Goal: Task Accomplishment & Management: Use online tool/utility

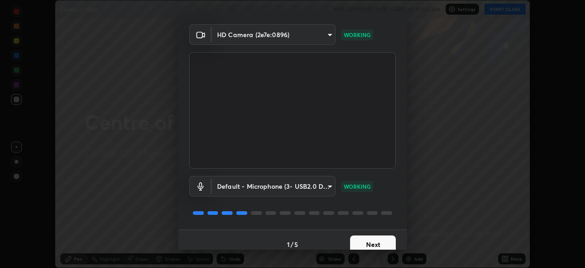
scroll to position [32, 0]
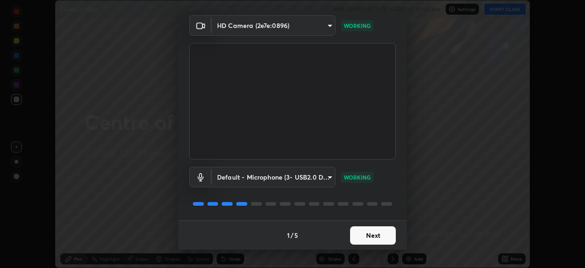
click at [372, 236] on button "Next" at bounding box center [373, 235] width 46 height 18
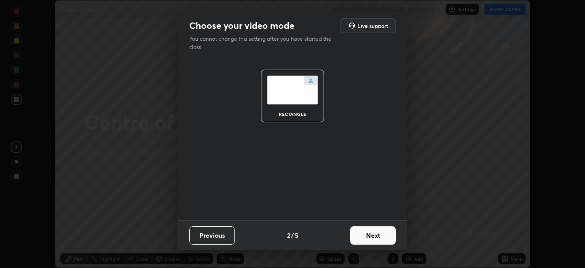
scroll to position [0, 0]
click at [373, 236] on button "Next" at bounding box center [373, 235] width 46 height 18
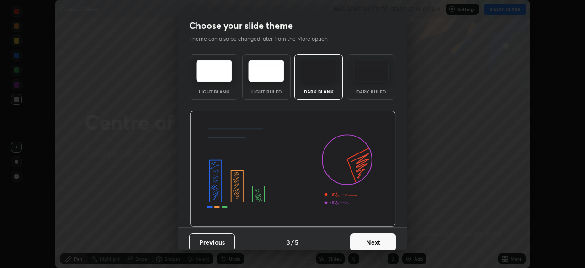
click at [373, 242] on button "Next" at bounding box center [373, 242] width 46 height 18
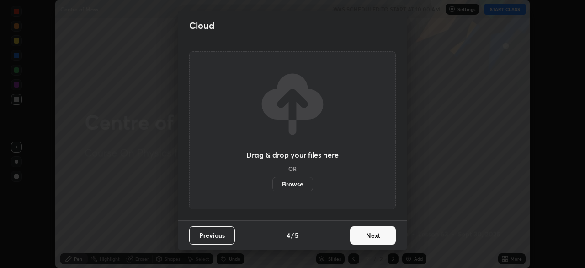
click at [370, 236] on button "Next" at bounding box center [373, 235] width 46 height 18
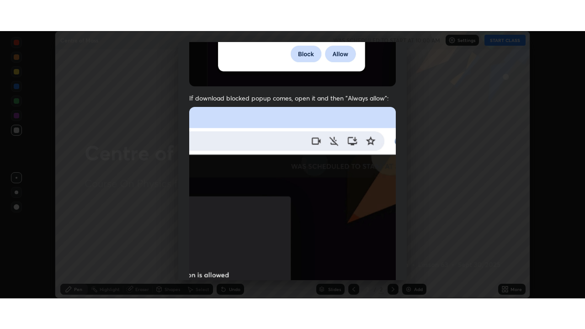
scroll to position [219, 0]
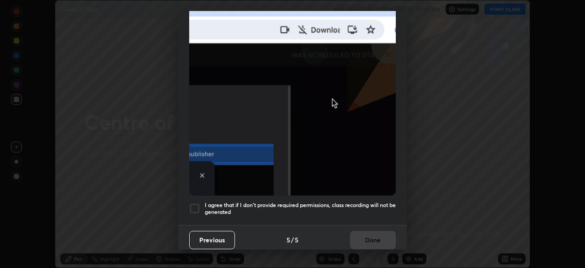
click at [196, 203] on div at bounding box center [194, 208] width 11 height 11
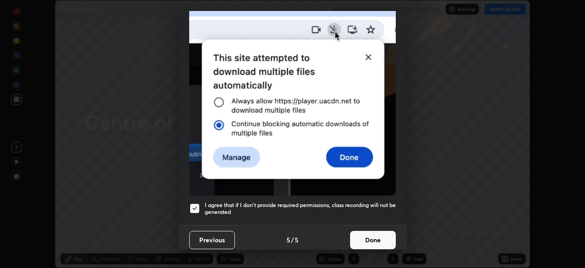
click at [360, 231] on button "Done" at bounding box center [373, 240] width 46 height 18
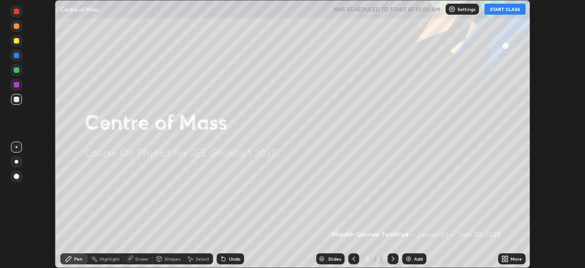
click at [508, 258] on icon at bounding box center [507, 257] width 2 height 2
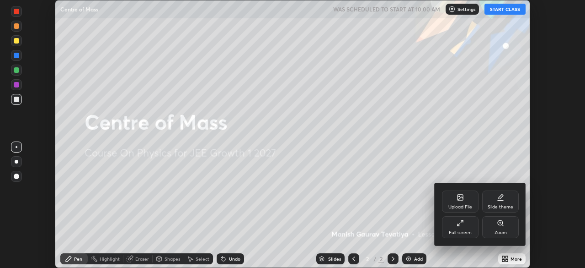
click at [458, 232] on div "Full screen" at bounding box center [460, 232] width 23 height 5
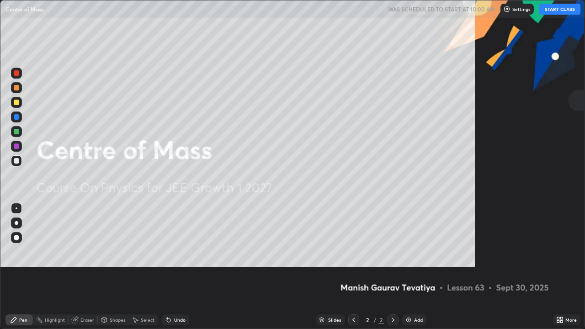
scroll to position [329, 585]
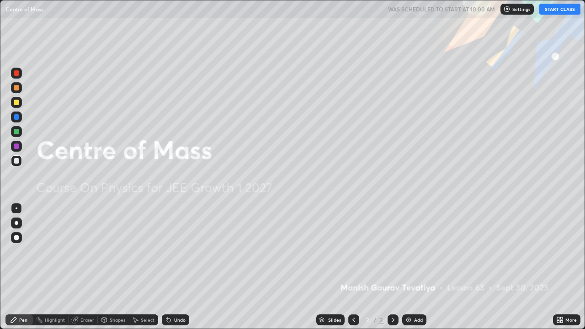
click at [550, 11] on button "START CLASS" at bounding box center [560, 9] width 41 height 11
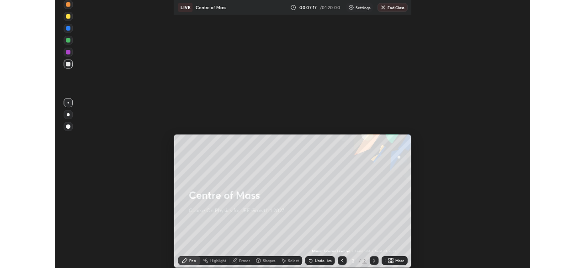
scroll to position [45411, 45155]
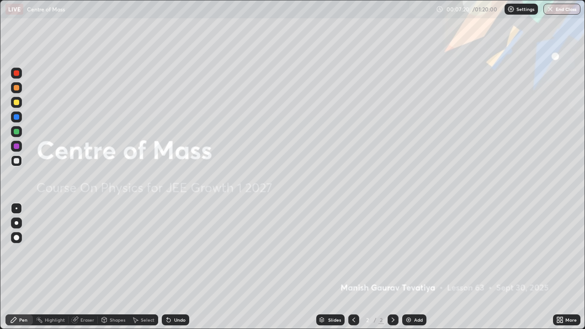
click at [174, 267] on div "Undo" at bounding box center [179, 320] width 11 height 5
click at [175, 267] on div "Undo" at bounding box center [175, 320] width 27 height 11
click at [414, 267] on div "Add" at bounding box center [418, 320] width 9 height 5
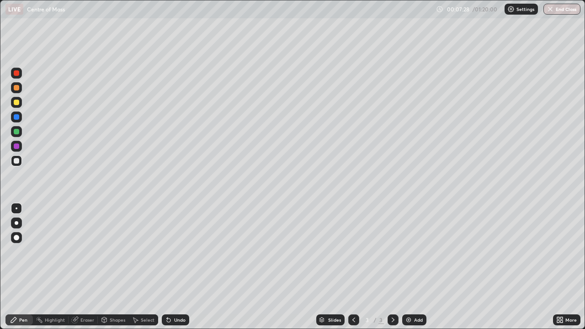
click at [16, 240] on div at bounding box center [16, 237] width 5 height 5
click at [15, 101] on div at bounding box center [16, 102] width 5 height 5
click at [172, 267] on div "Undo" at bounding box center [175, 320] width 27 height 11
click at [16, 131] on div at bounding box center [16, 131] width 5 height 5
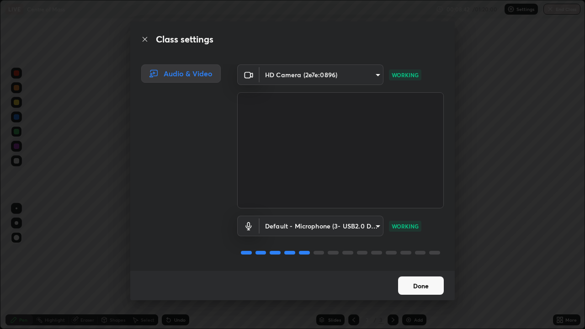
click at [420, 267] on button "Done" at bounding box center [421, 286] width 46 height 18
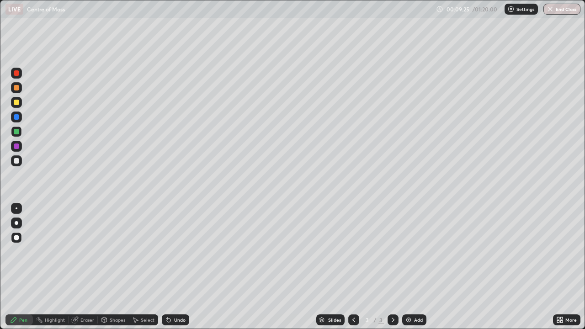
click at [16, 89] on div at bounding box center [16, 87] width 5 height 5
click at [16, 119] on div at bounding box center [16, 116] width 5 height 5
click at [175, 267] on div "Undo" at bounding box center [179, 320] width 11 height 5
click at [179, 267] on div "Undo" at bounding box center [179, 320] width 11 height 5
click at [16, 147] on div at bounding box center [16, 146] width 5 height 5
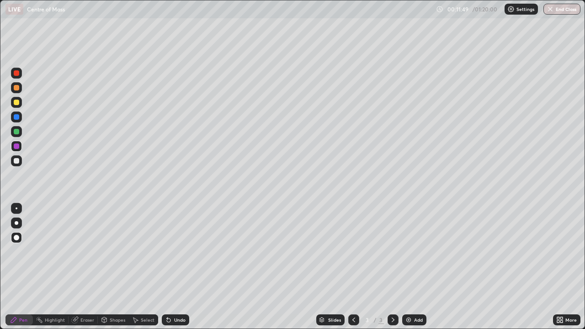
click at [79, 267] on div "Eraser" at bounding box center [83, 320] width 29 height 11
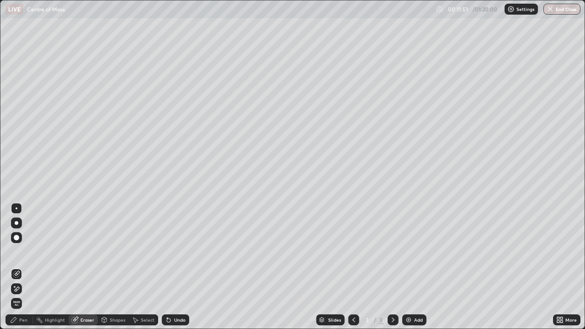
click at [19, 267] on div "Pen" at bounding box center [18, 320] width 27 height 11
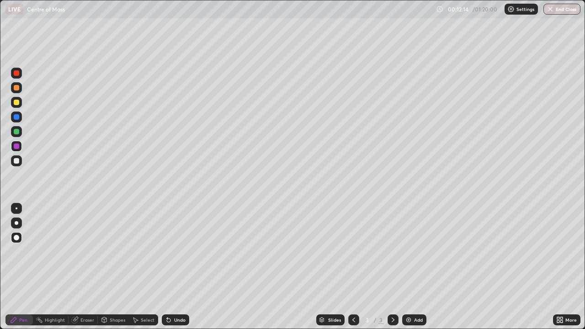
click at [171, 267] on icon at bounding box center [168, 320] width 7 height 7
click at [19, 163] on div at bounding box center [16, 161] width 11 height 11
click at [179, 267] on div "Undo" at bounding box center [179, 320] width 11 height 5
click at [409, 267] on img at bounding box center [408, 320] width 7 height 7
click at [15, 103] on div at bounding box center [16, 102] width 5 height 5
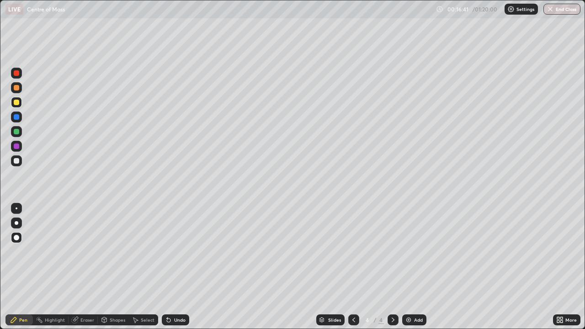
click at [15, 74] on div at bounding box center [16, 72] width 5 height 5
click at [353, 267] on icon at bounding box center [354, 320] width 3 height 5
click at [393, 267] on icon at bounding box center [393, 320] width 7 height 7
click at [17, 115] on div at bounding box center [16, 116] width 5 height 5
click at [14, 160] on div at bounding box center [16, 160] width 5 height 5
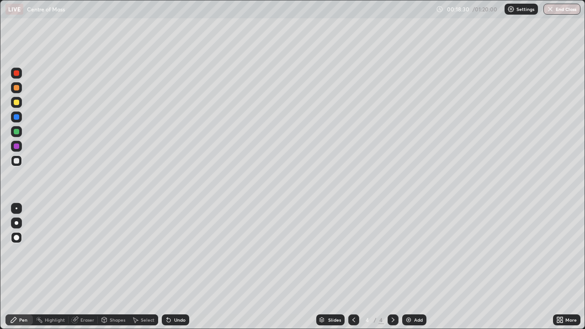
click at [17, 90] on div at bounding box center [16, 87] width 5 height 5
click at [178, 267] on div "Undo" at bounding box center [175, 320] width 27 height 11
click at [180, 267] on div "Undo" at bounding box center [175, 320] width 27 height 11
click at [16, 102] on div at bounding box center [16, 102] width 5 height 5
click at [14, 73] on div at bounding box center [16, 72] width 5 height 5
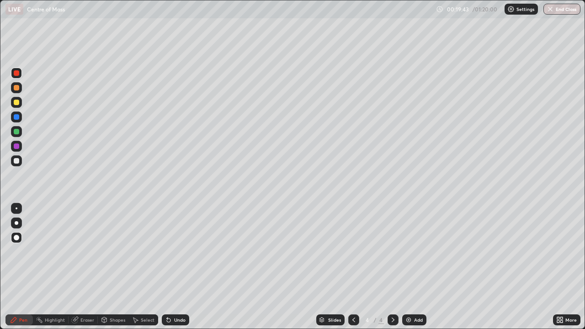
click at [18, 160] on div at bounding box center [16, 160] width 5 height 5
click at [17, 75] on div at bounding box center [16, 72] width 5 height 5
click at [17, 161] on div at bounding box center [16, 160] width 5 height 5
click at [184, 267] on div "Undo" at bounding box center [175, 320] width 27 height 11
click at [185, 267] on div "Undo" at bounding box center [175, 320] width 27 height 11
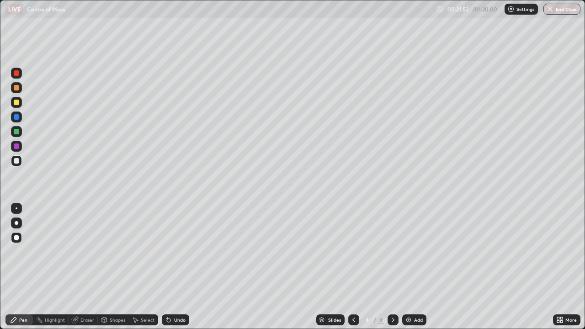
click at [81, 267] on div "Eraser" at bounding box center [88, 320] width 14 height 5
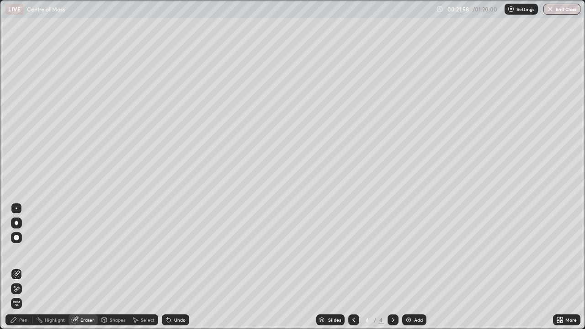
click at [23, 267] on div "Pen" at bounding box center [18, 320] width 27 height 11
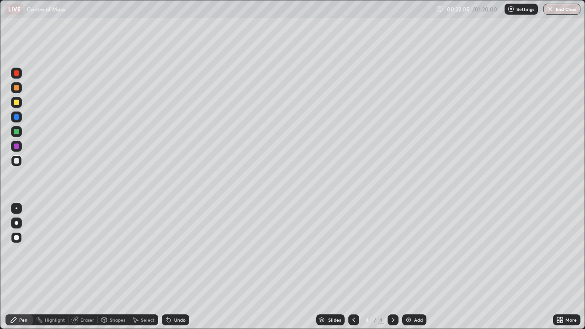
click at [79, 267] on div "Eraser" at bounding box center [83, 320] width 29 height 11
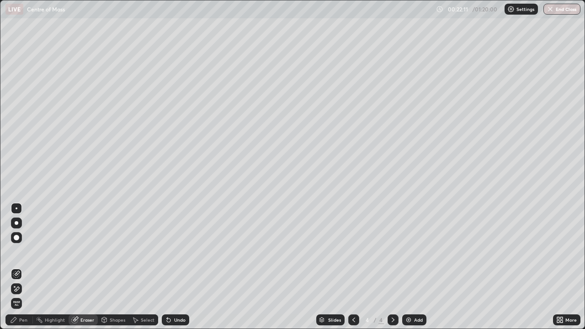
click at [23, 267] on div "Pen" at bounding box center [23, 320] width 8 height 5
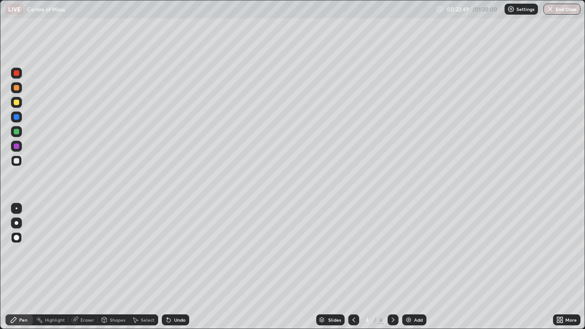
click at [16, 129] on div at bounding box center [16, 131] width 5 height 5
click at [354, 267] on icon at bounding box center [353, 320] width 7 height 7
click at [393, 267] on icon at bounding box center [393, 320] width 7 height 7
click at [353, 267] on icon at bounding box center [353, 320] width 7 height 7
click at [392, 267] on icon at bounding box center [393, 320] width 7 height 7
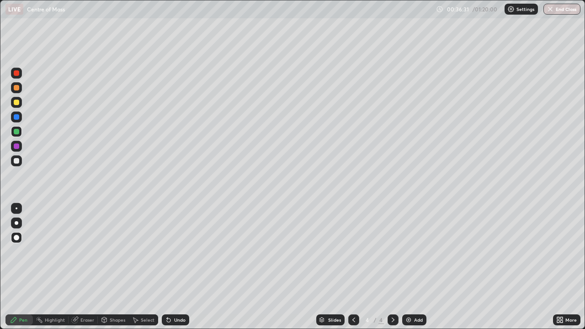
click at [353, 267] on icon at bounding box center [353, 320] width 7 height 7
click at [79, 267] on div "Eraser" at bounding box center [83, 320] width 29 height 11
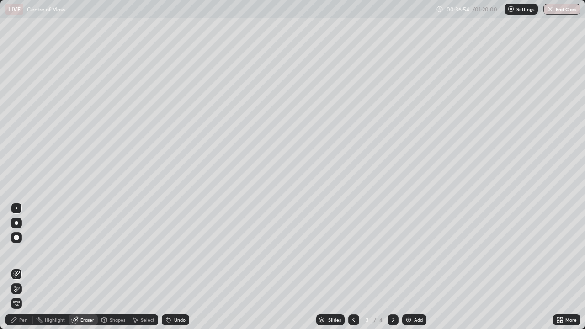
click at [21, 267] on div "Pen" at bounding box center [23, 320] width 8 height 5
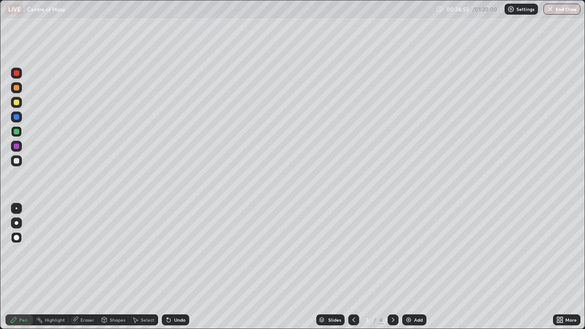
click at [19, 90] on div at bounding box center [16, 87] width 11 height 11
click at [17, 102] on div at bounding box center [16, 102] width 5 height 5
click at [174, 267] on div "Undo" at bounding box center [179, 320] width 11 height 5
click at [175, 267] on div "Undo" at bounding box center [179, 320] width 11 height 5
click at [173, 267] on div "Undo" at bounding box center [175, 320] width 27 height 11
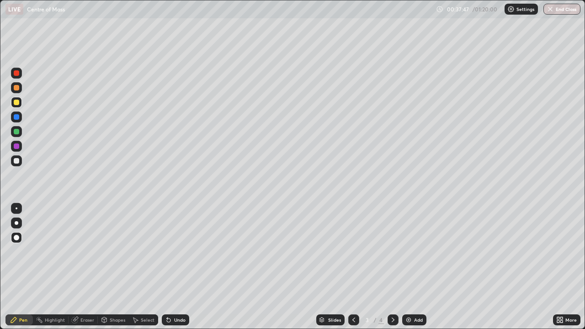
click at [174, 267] on div "Undo" at bounding box center [179, 320] width 11 height 5
click at [176, 267] on div "Undo" at bounding box center [179, 320] width 11 height 5
click at [175, 267] on div "Undo" at bounding box center [179, 320] width 11 height 5
click at [176, 267] on div "Undo" at bounding box center [179, 320] width 11 height 5
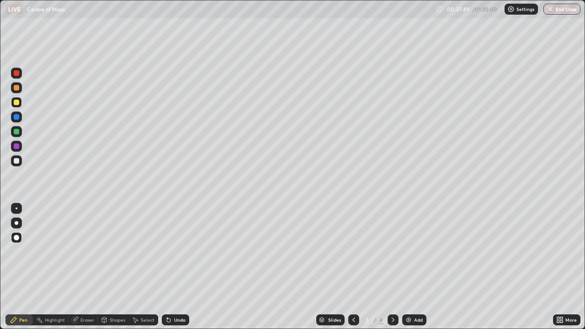
click at [176, 267] on div "Undo" at bounding box center [179, 320] width 11 height 5
click at [177, 267] on div "Undo" at bounding box center [179, 320] width 11 height 5
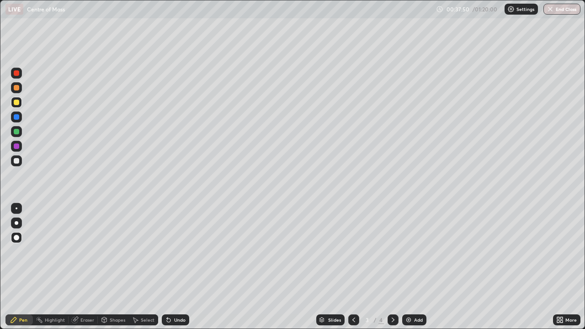
click at [177, 267] on div "Undo" at bounding box center [179, 320] width 11 height 5
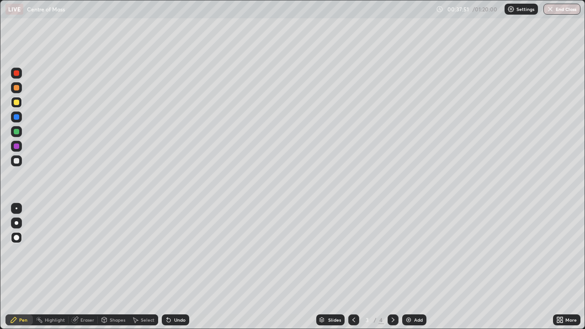
click at [177, 267] on div "Undo" at bounding box center [179, 320] width 11 height 5
click at [177, 267] on div "Undo" at bounding box center [175, 320] width 27 height 11
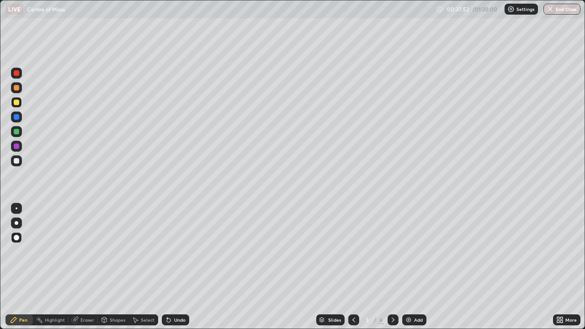
click at [175, 267] on div "Undo" at bounding box center [175, 320] width 27 height 11
click at [174, 267] on div "Undo" at bounding box center [175, 320] width 27 height 11
click at [173, 267] on div "Undo" at bounding box center [173, 320] width 31 height 18
click at [174, 267] on div "Undo" at bounding box center [173, 320] width 31 height 18
click at [173, 267] on div "Undo" at bounding box center [175, 320] width 27 height 11
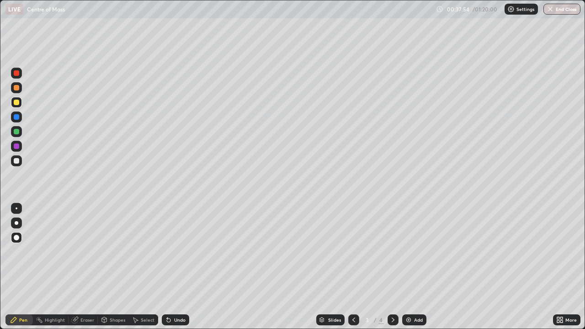
click at [172, 267] on div "Undo" at bounding box center [173, 320] width 31 height 18
click at [174, 267] on div "Undo" at bounding box center [179, 320] width 11 height 5
click at [175, 267] on div "Undo" at bounding box center [179, 320] width 11 height 5
click at [174, 267] on div "Undo" at bounding box center [179, 320] width 11 height 5
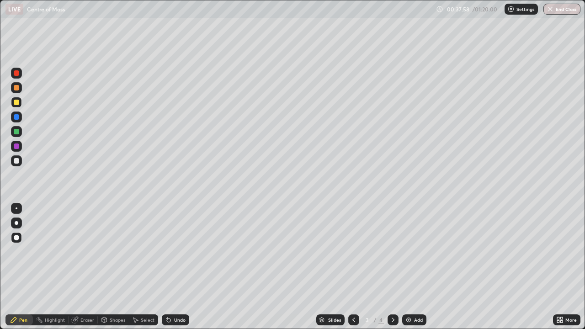
click at [174, 267] on div "Undo" at bounding box center [179, 320] width 11 height 5
click at [135, 267] on icon at bounding box center [136, 320] width 5 height 5
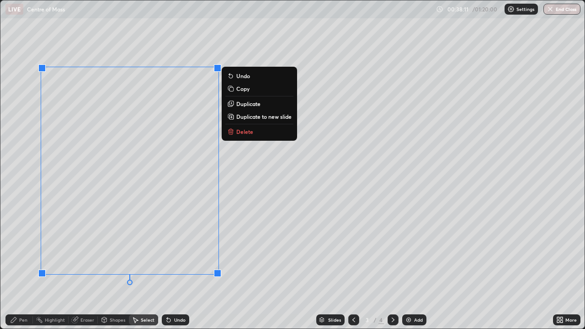
click at [241, 90] on p "Copy" at bounding box center [242, 88] width 13 height 7
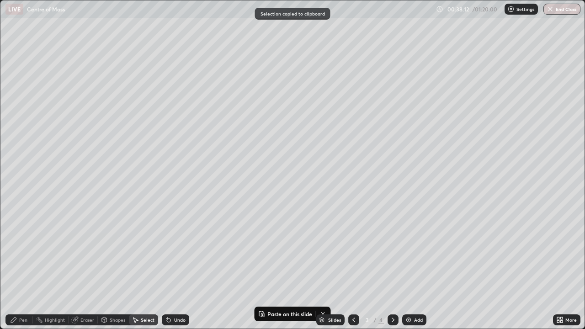
click at [391, 267] on icon at bounding box center [393, 320] width 7 height 7
click at [409, 267] on img at bounding box center [408, 320] width 7 height 7
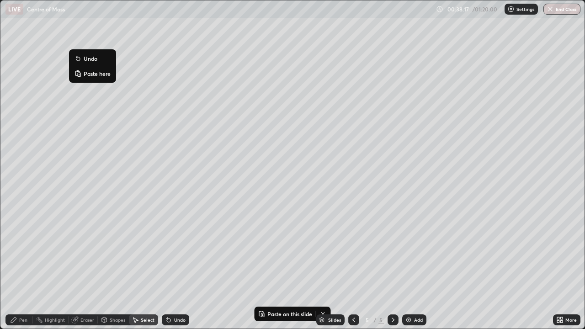
click at [91, 75] on p "Paste here" at bounding box center [97, 73] width 27 height 7
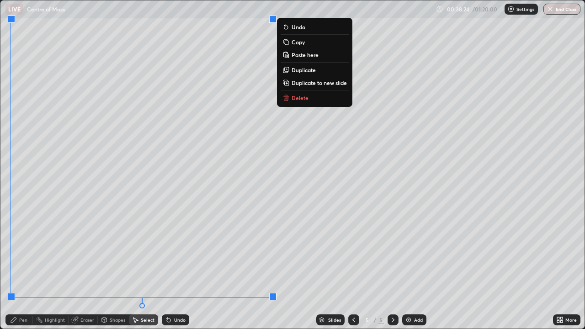
click at [329, 220] on div "0 ° Undo Copy Paste here Duplicate Duplicate to new slide Delete" at bounding box center [292, 164] width 585 height 328
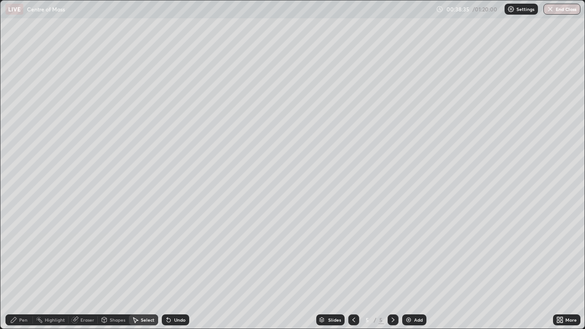
click at [76, 267] on icon at bounding box center [74, 320] width 7 height 7
click at [15, 267] on icon at bounding box center [14, 286] width 1 height 1
click at [20, 267] on div "Pen" at bounding box center [23, 320] width 8 height 5
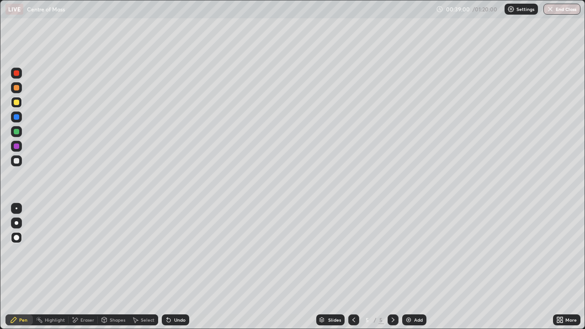
click at [18, 160] on div at bounding box center [16, 160] width 5 height 5
click at [176, 267] on div "Undo" at bounding box center [179, 320] width 11 height 5
click at [178, 267] on div "Undo" at bounding box center [175, 320] width 27 height 11
click at [179, 267] on div "Undo" at bounding box center [175, 320] width 27 height 11
click at [180, 267] on div "Undo" at bounding box center [175, 320] width 27 height 11
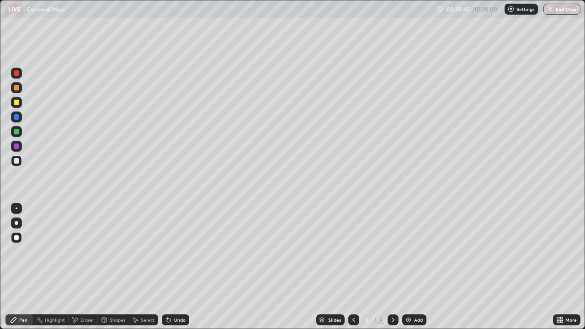
click at [179, 267] on div "Undo" at bounding box center [179, 320] width 11 height 5
click at [177, 267] on div "Undo" at bounding box center [179, 320] width 11 height 5
click at [77, 267] on icon at bounding box center [75, 320] width 5 height 5
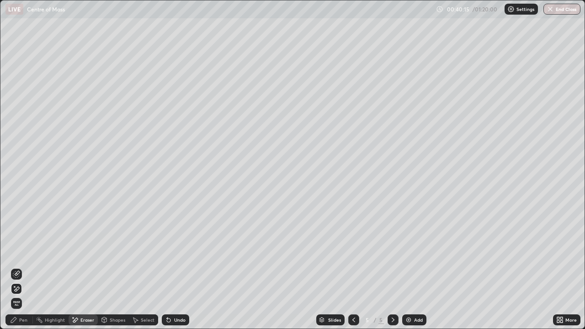
click at [22, 267] on div "Pen" at bounding box center [23, 320] width 8 height 5
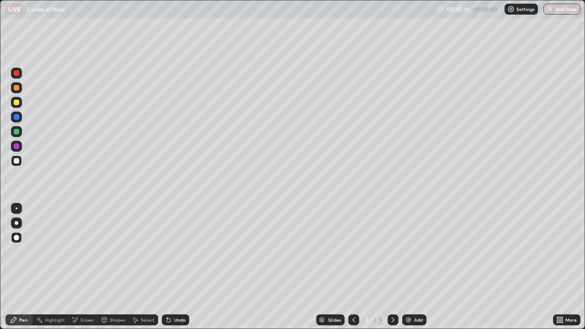
click at [17, 146] on div at bounding box center [16, 146] width 5 height 5
click at [14, 161] on div at bounding box center [16, 160] width 5 height 5
click at [79, 267] on div "Eraser" at bounding box center [83, 320] width 29 height 11
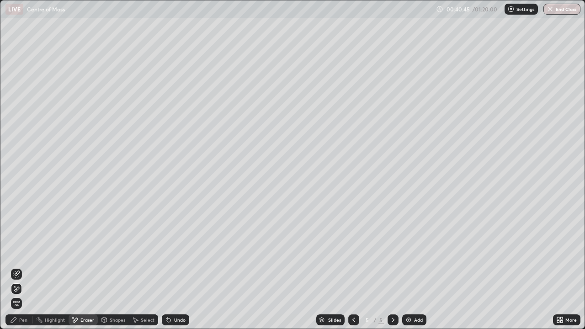
click at [17, 267] on icon at bounding box center [16, 274] width 7 height 7
click at [18, 267] on div "Pen" at bounding box center [18, 320] width 27 height 11
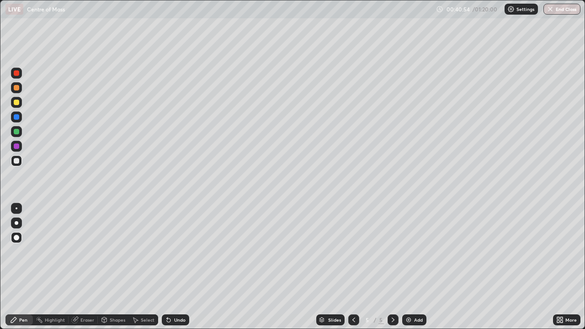
click at [15, 145] on div at bounding box center [16, 146] width 5 height 5
click at [15, 162] on div at bounding box center [16, 160] width 5 height 5
click at [172, 267] on div "Undo" at bounding box center [175, 320] width 27 height 11
click at [174, 267] on div "Undo" at bounding box center [179, 320] width 11 height 5
click at [82, 267] on div "Eraser" at bounding box center [88, 320] width 14 height 5
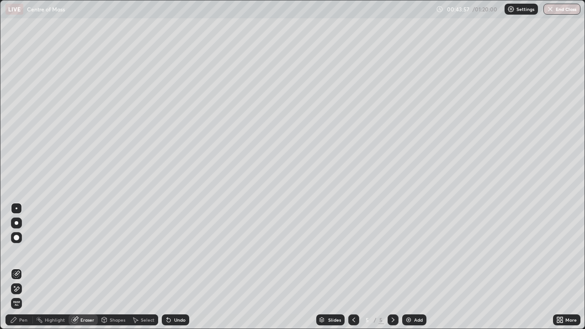
click at [17, 267] on icon at bounding box center [16, 289] width 7 height 8
click at [21, 267] on div "Pen" at bounding box center [23, 320] width 8 height 5
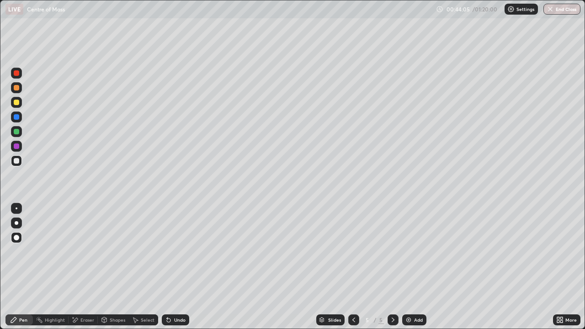
click at [14, 102] on div at bounding box center [16, 102] width 5 height 5
click at [177, 267] on div "Undo" at bounding box center [179, 320] width 11 height 5
click at [73, 267] on icon at bounding box center [73, 317] width 1 height 1
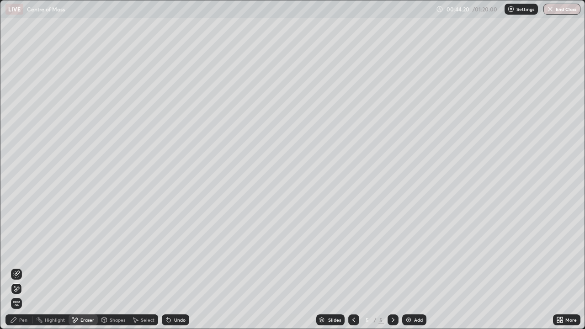
click at [17, 267] on icon at bounding box center [16, 274] width 7 height 7
click at [21, 267] on div "Pen" at bounding box center [23, 320] width 8 height 5
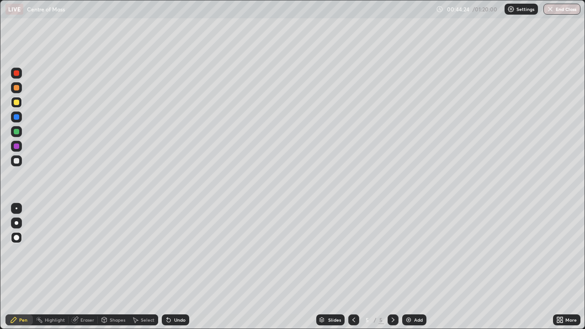
click at [14, 103] on div at bounding box center [16, 102] width 5 height 5
click at [79, 267] on div "Eraser" at bounding box center [83, 320] width 29 height 11
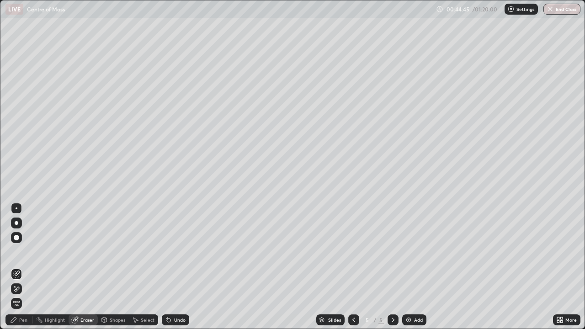
click at [17, 267] on icon at bounding box center [17, 289] width 5 height 5
click at [13, 267] on div at bounding box center [16, 274] width 11 height 11
click at [78, 267] on icon at bounding box center [74, 320] width 7 height 7
click at [16, 267] on icon at bounding box center [17, 289] width 5 height 5
click at [16, 267] on icon at bounding box center [13, 320] width 7 height 7
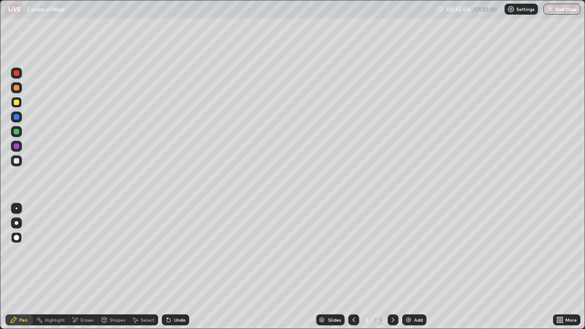
click at [13, 132] on div at bounding box center [16, 131] width 11 height 11
click at [16, 75] on div at bounding box center [16, 72] width 5 height 5
click at [175, 267] on div "Undo" at bounding box center [179, 320] width 11 height 5
click at [171, 267] on icon at bounding box center [168, 320] width 7 height 7
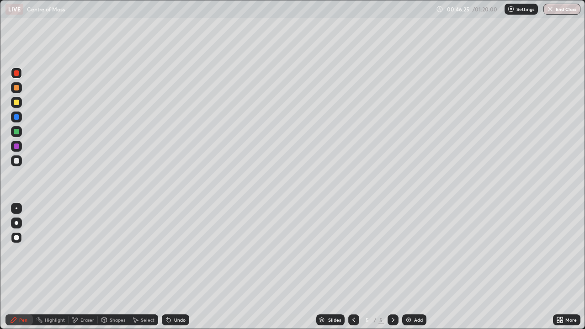
click at [172, 267] on div "Undo" at bounding box center [175, 320] width 27 height 11
click at [177, 267] on div "Undo" at bounding box center [179, 320] width 11 height 5
click at [181, 267] on div "Undo" at bounding box center [175, 320] width 27 height 11
click at [14, 162] on div at bounding box center [16, 160] width 5 height 5
click at [16, 73] on div at bounding box center [16, 72] width 5 height 5
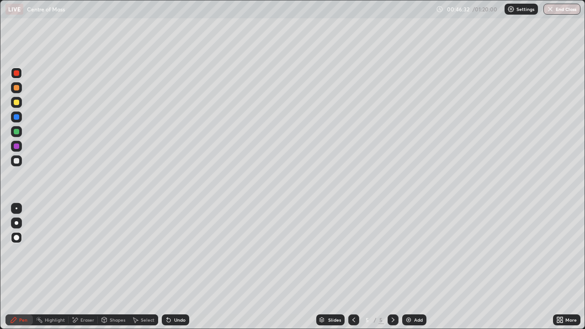
click at [15, 158] on div at bounding box center [16, 160] width 5 height 5
click at [78, 267] on icon at bounding box center [74, 321] width 7 height 8
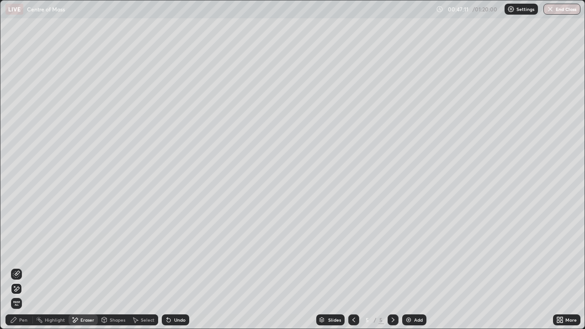
click at [20, 267] on div "Pen" at bounding box center [23, 320] width 8 height 5
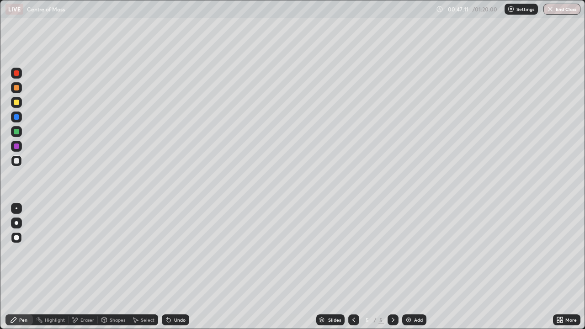
click at [15, 102] on div at bounding box center [16, 102] width 5 height 5
click at [16, 71] on div at bounding box center [16, 72] width 5 height 5
click at [174, 267] on div "Undo" at bounding box center [179, 320] width 11 height 5
click at [180, 267] on div "Undo" at bounding box center [175, 320] width 27 height 11
click at [85, 267] on div "Eraser" at bounding box center [88, 320] width 14 height 5
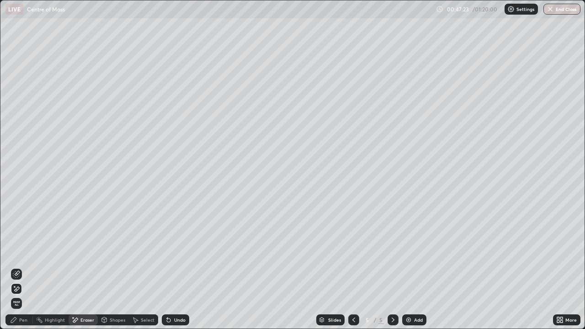
click at [17, 267] on icon at bounding box center [16, 274] width 7 height 7
click at [21, 267] on div "Pen" at bounding box center [23, 320] width 8 height 5
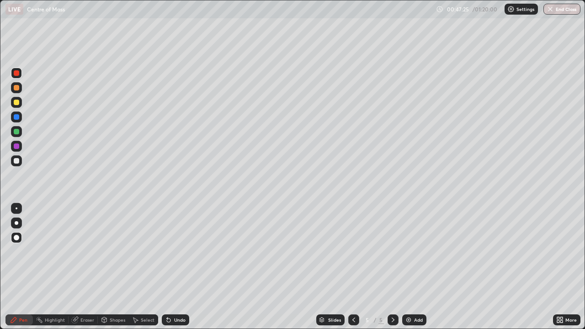
click at [18, 103] on div at bounding box center [16, 102] width 5 height 5
click at [16, 74] on div at bounding box center [16, 72] width 5 height 5
click at [16, 118] on div at bounding box center [16, 116] width 5 height 5
click at [178, 267] on div "Undo" at bounding box center [179, 320] width 11 height 5
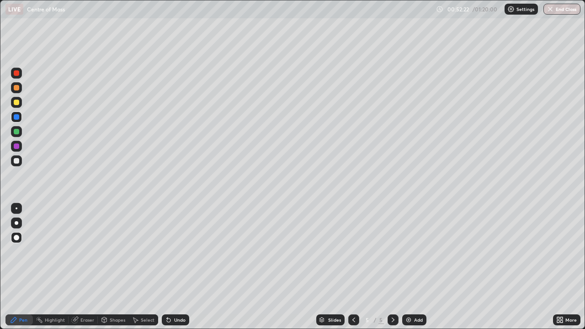
click at [17, 162] on div at bounding box center [16, 160] width 5 height 5
click at [177, 267] on div "Undo" at bounding box center [179, 320] width 11 height 5
click at [179, 267] on div "Undo" at bounding box center [179, 320] width 11 height 5
click at [177, 267] on div "Undo" at bounding box center [175, 320] width 27 height 11
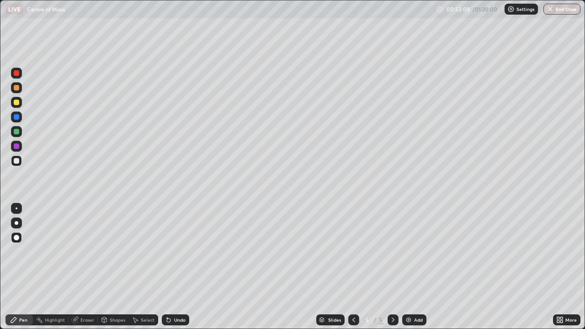
click at [176, 267] on div "Undo" at bounding box center [175, 320] width 27 height 11
click at [20, 131] on div at bounding box center [16, 131] width 11 height 11
click at [413, 267] on div "Add" at bounding box center [415, 320] width 24 height 11
click at [16, 118] on div at bounding box center [16, 116] width 5 height 5
click at [16, 103] on div at bounding box center [16, 102] width 5 height 5
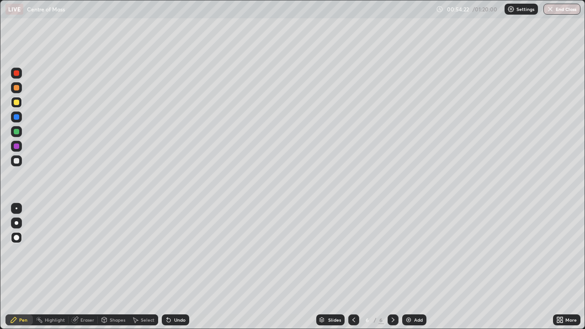
click at [15, 131] on div at bounding box center [16, 131] width 5 height 5
click at [177, 267] on div "Undo" at bounding box center [175, 320] width 27 height 11
click at [16, 147] on div at bounding box center [16, 146] width 5 height 5
click at [18, 102] on div at bounding box center [16, 102] width 5 height 5
click at [16, 118] on div at bounding box center [16, 116] width 5 height 5
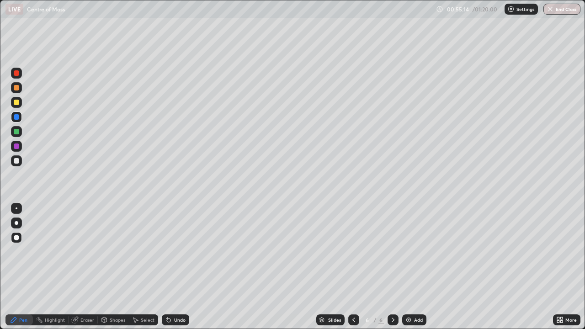
click at [14, 161] on div at bounding box center [16, 160] width 5 height 5
click at [17, 130] on div at bounding box center [16, 131] width 5 height 5
click at [18, 162] on div at bounding box center [16, 160] width 5 height 5
click at [354, 267] on icon at bounding box center [353, 320] width 7 height 7
click at [392, 267] on icon at bounding box center [393, 320] width 7 height 7
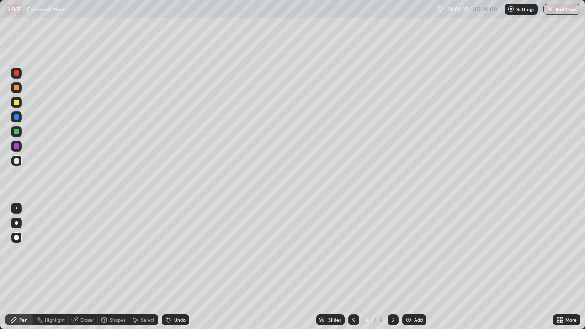
click at [407, 267] on img at bounding box center [408, 320] width 7 height 7
click at [15, 102] on div at bounding box center [16, 102] width 5 height 5
click at [16, 75] on div at bounding box center [16, 72] width 5 height 5
click at [76, 267] on icon at bounding box center [75, 319] width 5 height 5
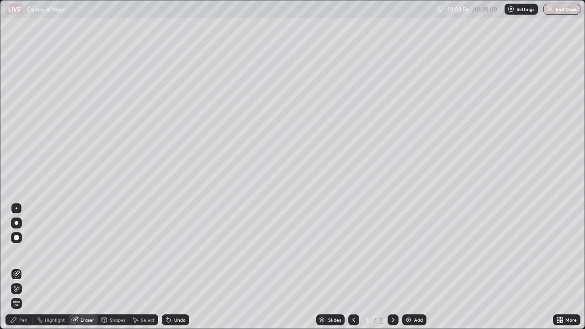
click at [20, 267] on div "Pen" at bounding box center [23, 320] width 8 height 5
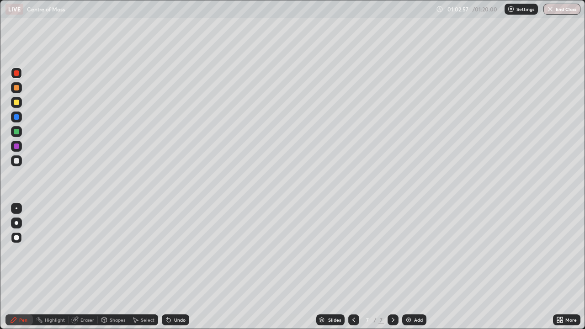
click at [16, 73] on div at bounding box center [16, 72] width 5 height 5
click at [16, 103] on div at bounding box center [16, 102] width 5 height 5
click at [15, 75] on div at bounding box center [16, 72] width 5 height 5
click at [174, 267] on div "Undo" at bounding box center [179, 320] width 11 height 5
click at [17, 160] on div at bounding box center [16, 160] width 5 height 5
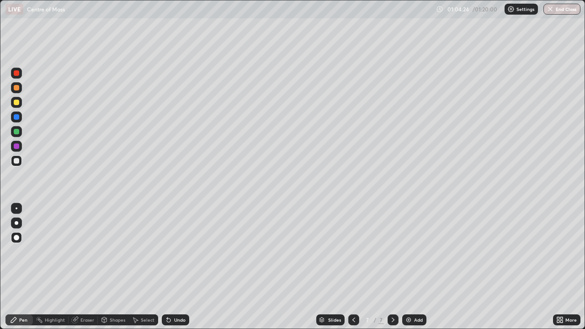
click at [16, 131] on div at bounding box center [16, 131] width 5 height 5
click at [177, 267] on div "Undo" at bounding box center [179, 320] width 11 height 5
click at [15, 105] on div at bounding box center [16, 102] width 5 height 5
click at [17, 146] on div at bounding box center [16, 146] width 5 height 5
click at [410, 267] on img at bounding box center [408, 320] width 7 height 7
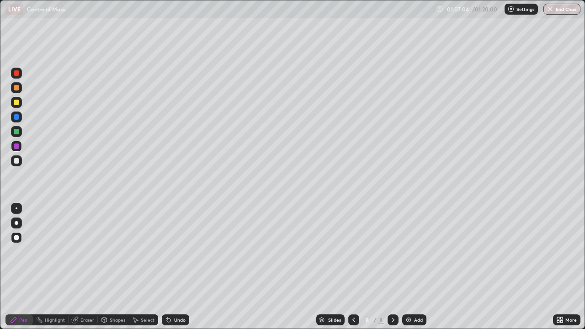
click at [16, 102] on div at bounding box center [16, 102] width 5 height 5
click at [16, 88] on div at bounding box center [16, 87] width 5 height 5
click at [175, 267] on div "Undo" at bounding box center [175, 320] width 27 height 11
click at [177, 267] on div "Undo" at bounding box center [179, 320] width 11 height 5
click at [17, 132] on div at bounding box center [16, 131] width 5 height 5
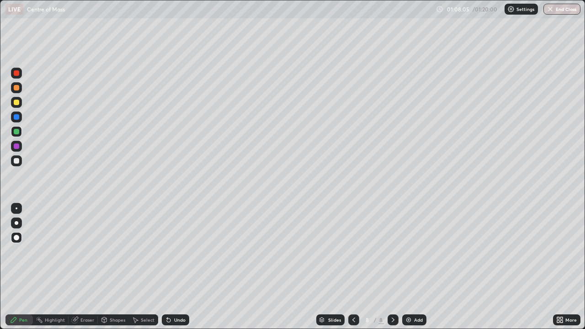
click at [16, 73] on div at bounding box center [16, 72] width 5 height 5
click at [15, 103] on div at bounding box center [16, 102] width 5 height 5
click at [17, 160] on div at bounding box center [16, 160] width 5 height 5
click at [135, 267] on div "Select" at bounding box center [143, 320] width 29 height 18
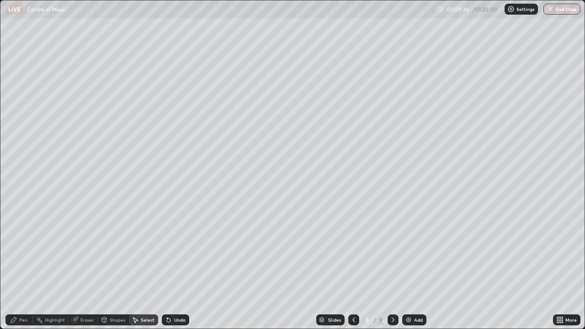
click at [27, 267] on div "Pen" at bounding box center [18, 320] width 27 height 11
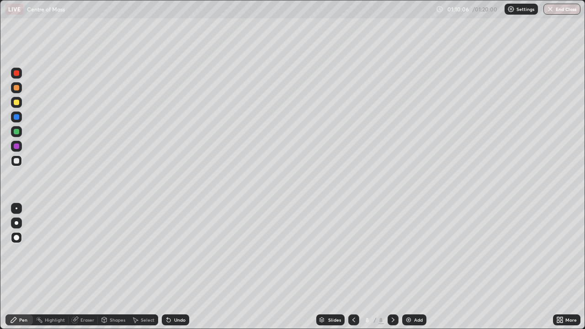
click at [138, 267] on icon at bounding box center [135, 320] width 7 height 7
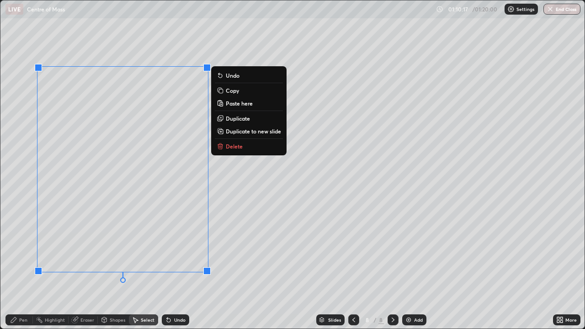
click at [239, 118] on p "Duplicate" at bounding box center [238, 118] width 24 height 7
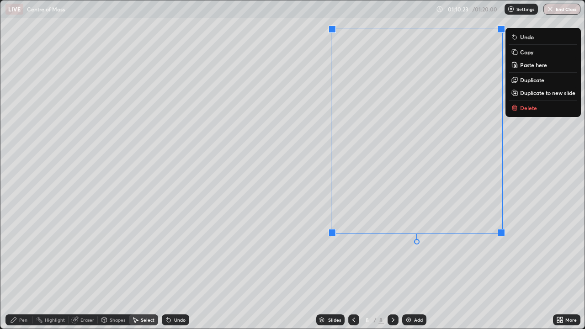
click at [79, 267] on div "Eraser" at bounding box center [83, 320] width 29 height 11
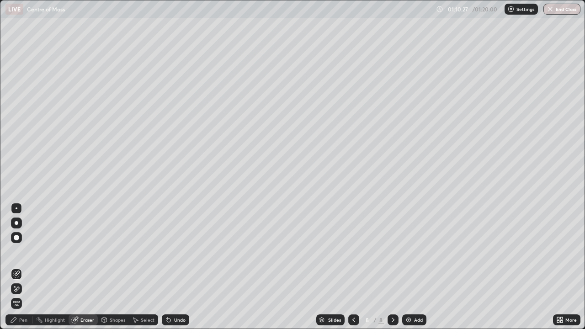
click at [22, 267] on div "Pen" at bounding box center [23, 320] width 8 height 5
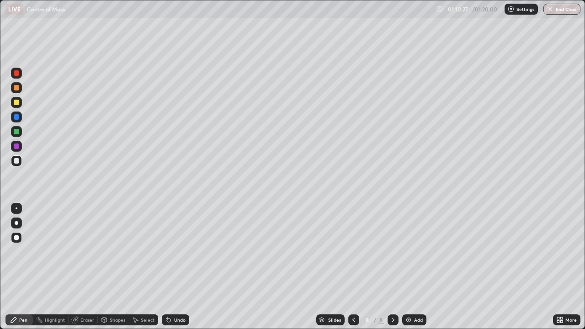
click at [18, 102] on div at bounding box center [16, 102] width 5 height 5
click at [562, 267] on icon at bounding box center [562, 322] width 2 height 2
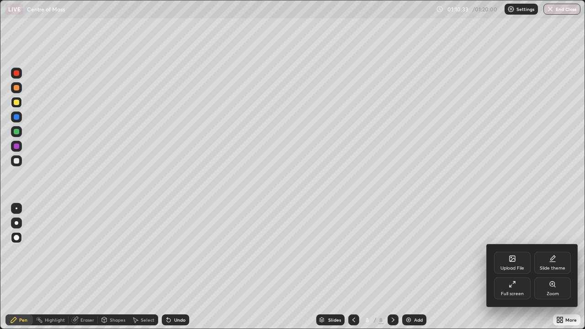
click at [512, 267] on icon at bounding box center [512, 284] width 7 height 7
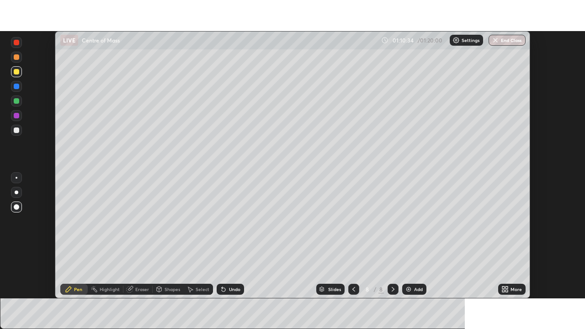
scroll to position [45473, 45155]
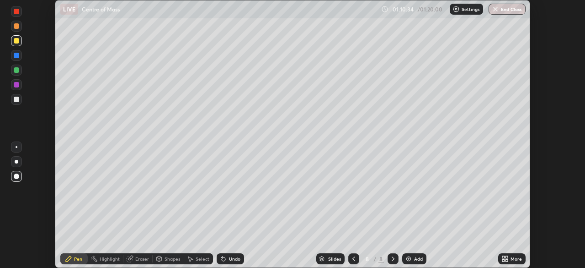
click at [510, 259] on div "More" at bounding box center [512, 258] width 27 height 11
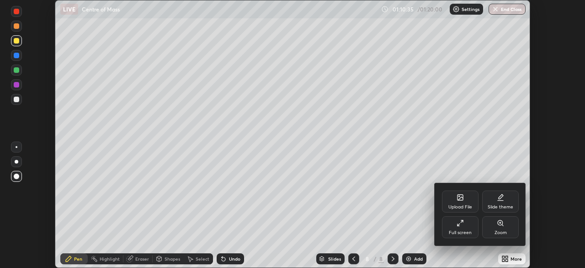
click at [458, 225] on icon at bounding box center [459, 224] width 2 height 2
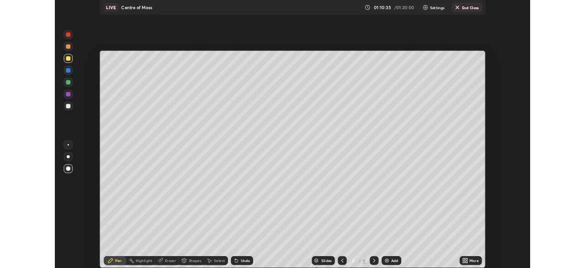
scroll to position [329, 585]
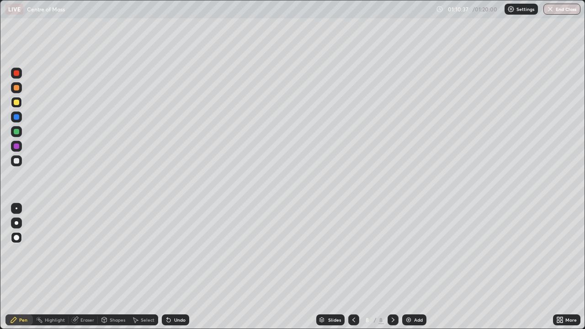
click at [81, 267] on div "Eraser" at bounding box center [88, 320] width 14 height 5
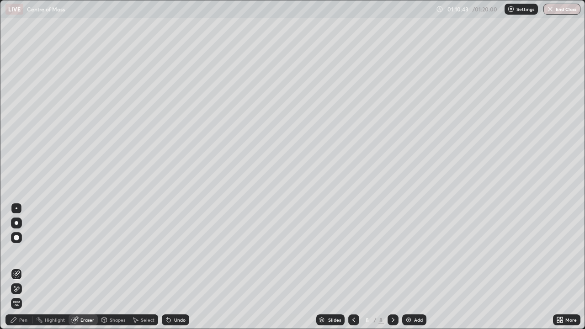
click at [18, 267] on div "Pen" at bounding box center [18, 320] width 27 height 11
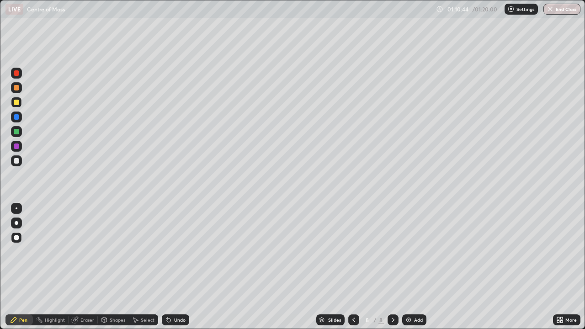
click at [16, 131] on div at bounding box center [16, 131] width 5 height 5
click at [181, 267] on div "Undo" at bounding box center [179, 320] width 11 height 5
click at [179, 267] on div "Undo" at bounding box center [179, 320] width 11 height 5
click at [82, 267] on div "Eraser" at bounding box center [88, 320] width 14 height 5
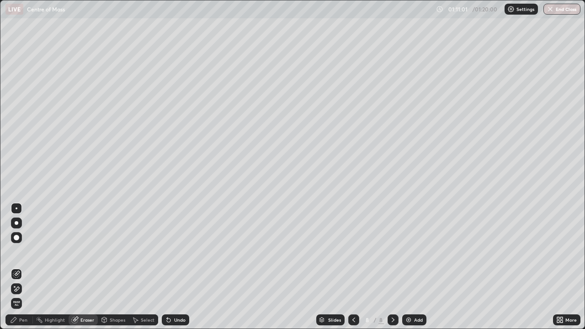
click at [20, 267] on div "Pen" at bounding box center [23, 320] width 8 height 5
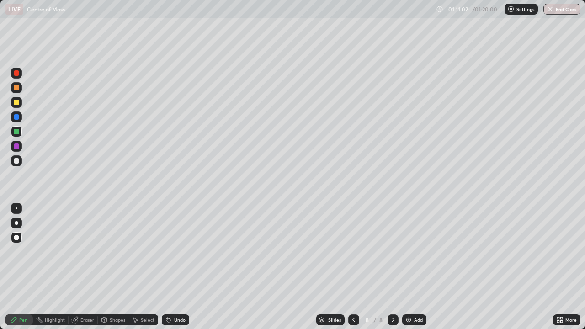
click at [17, 72] on div at bounding box center [16, 72] width 5 height 5
click at [80, 267] on div "Eraser" at bounding box center [83, 320] width 29 height 11
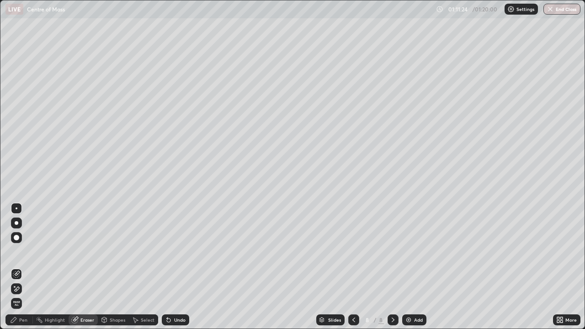
click at [21, 267] on div "Pen" at bounding box center [23, 320] width 8 height 5
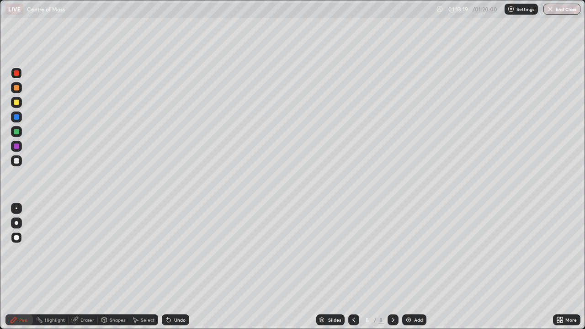
click at [140, 267] on div "Select" at bounding box center [143, 320] width 29 height 11
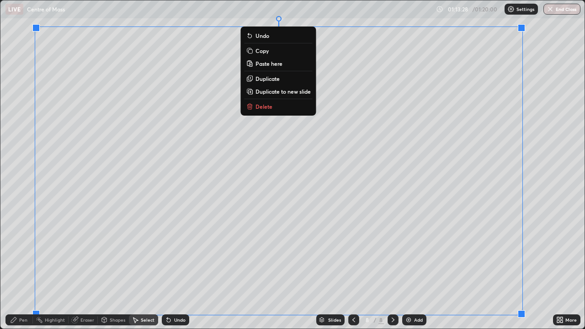
click at [283, 92] on p "Duplicate to new slide" at bounding box center [283, 91] width 55 height 7
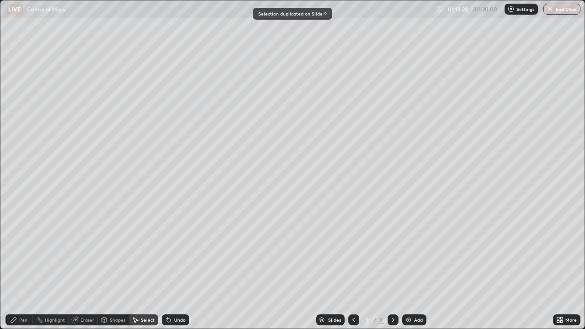
click at [283, 91] on div "0 ° Undo Copy Paste here Duplicate Duplicate to new slide Delete" at bounding box center [292, 164] width 585 height 328
click at [353, 267] on icon at bounding box center [353, 320] width 7 height 7
click at [389, 267] on div at bounding box center [393, 320] width 11 height 11
click at [392, 267] on icon at bounding box center [393, 320] width 7 height 7
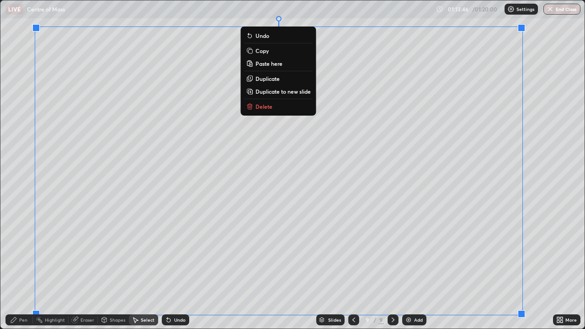
click at [283, 93] on p "Duplicate to new slide" at bounding box center [283, 91] width 55 height 7
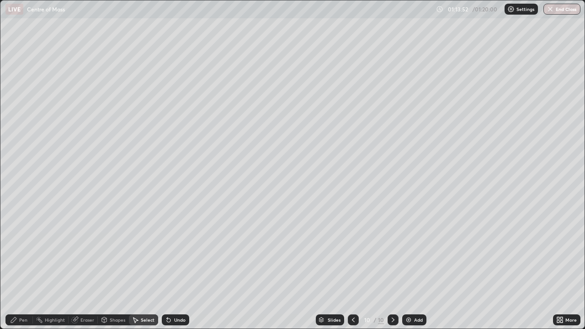
click at [81, 267] on div "Eraser" at bounding box center [88, 320] width 14 height 5
click at [20, 267] on div "Pen" at bounding box center [23, 320] width 8 height 5
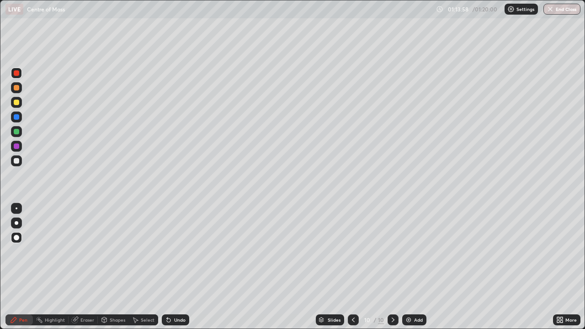
click at [562, 267] on icon at bounding box center [562, 318] width 2 height 2
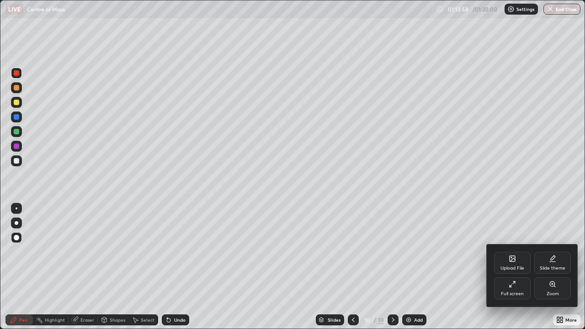
click at [512, 267] on div "Full screen" at bounding box center [512, 294] width 23 height 5
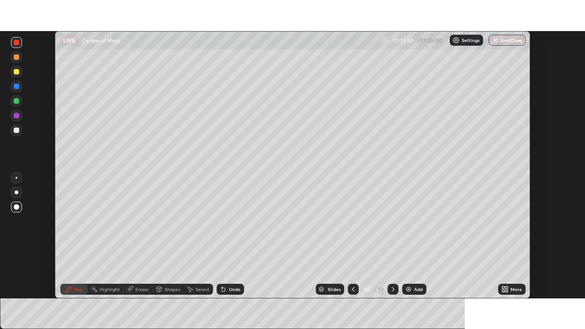
scroll to position [45473, 45155]
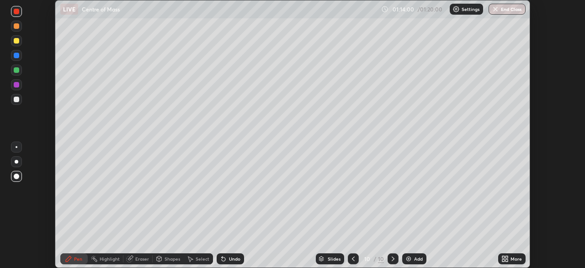
click at [514, 258] on div "More" at bounding box center [516, 258] width 11 height 5
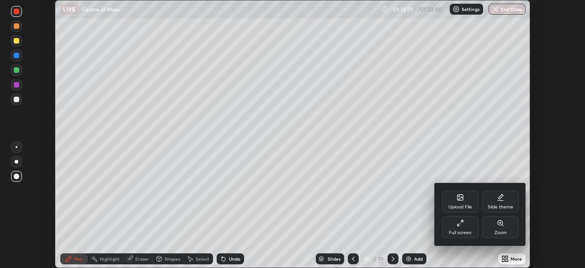
click at [462, 225] on icon at bounding box center [460, 222] width 7 height 7
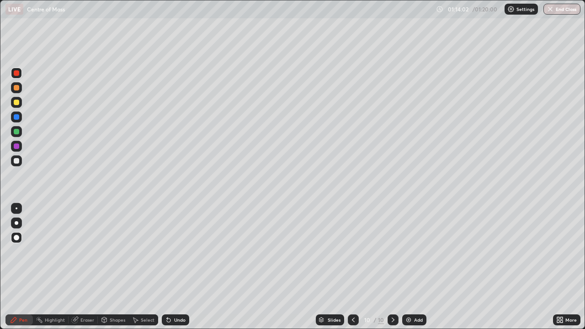
scroll to position [329, 585]
click at [79, 267] on div "Eraser" at bounding box center [83, 320] width 29 height 11
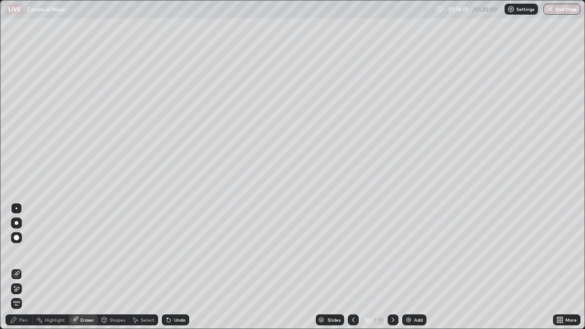
click at [24, 267] on div "Pen" at bounding box center [23, 320] width 8 height 5
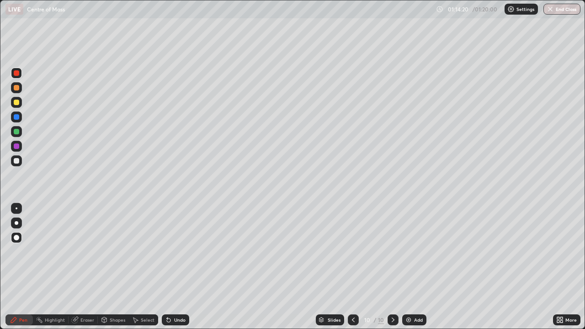
click at [15, 132] on div at bounding box center [16, 131] width 5 height 5
click at [17, 88] on div at bounding box center [16, 87] width 5 height 5
click at [77, 267] on icon at bounding box center [74, 320] width 7 height 7
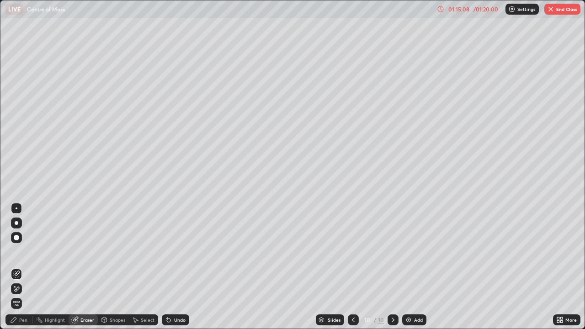
click at [22, 267] on div "Pen" at bounding box center [18, 320] width 27 height 11
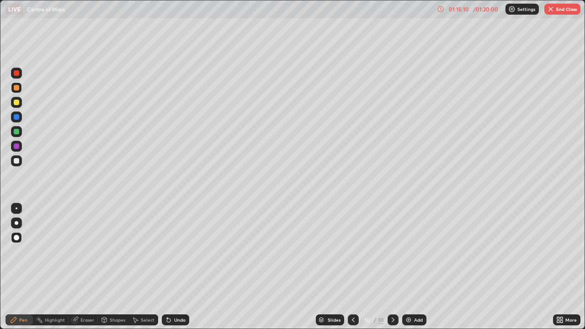
click at [16, 117] on div at bounding box center [16, 116] width 5 height 5
click at [76, 267] on icon at bounding box center [75, 319] width 5 height 5
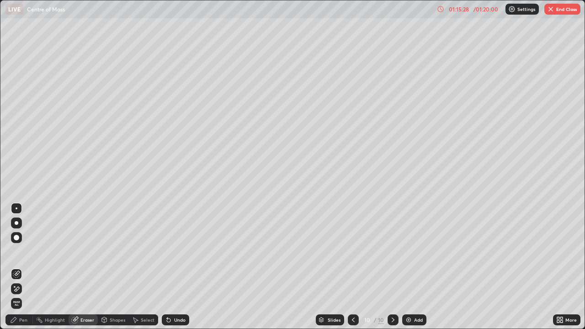
click at [22, 267] on div "Pen" at bounding box center [23, 320] width 8 height 5
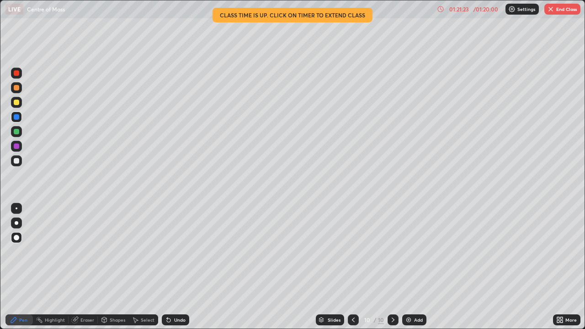
click at [179, 267] on div "Undo" at bounding box center [179, 320] width 11 height 5
click at [559, 10] on button "End Class" at bounding box center [563, 9] width 36 height 11
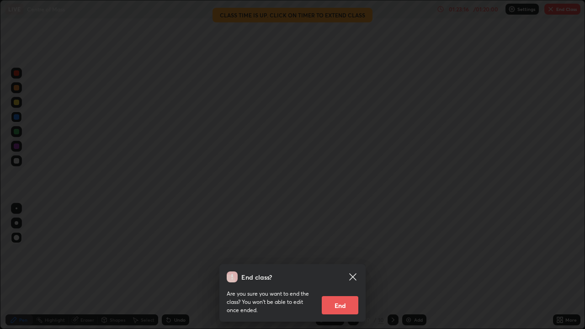
click at [346, 267] on button "End" at bounding box center [340, 305] width 37 height 18
